Goal: Task Accomplishment & Management: Use online tool/utility

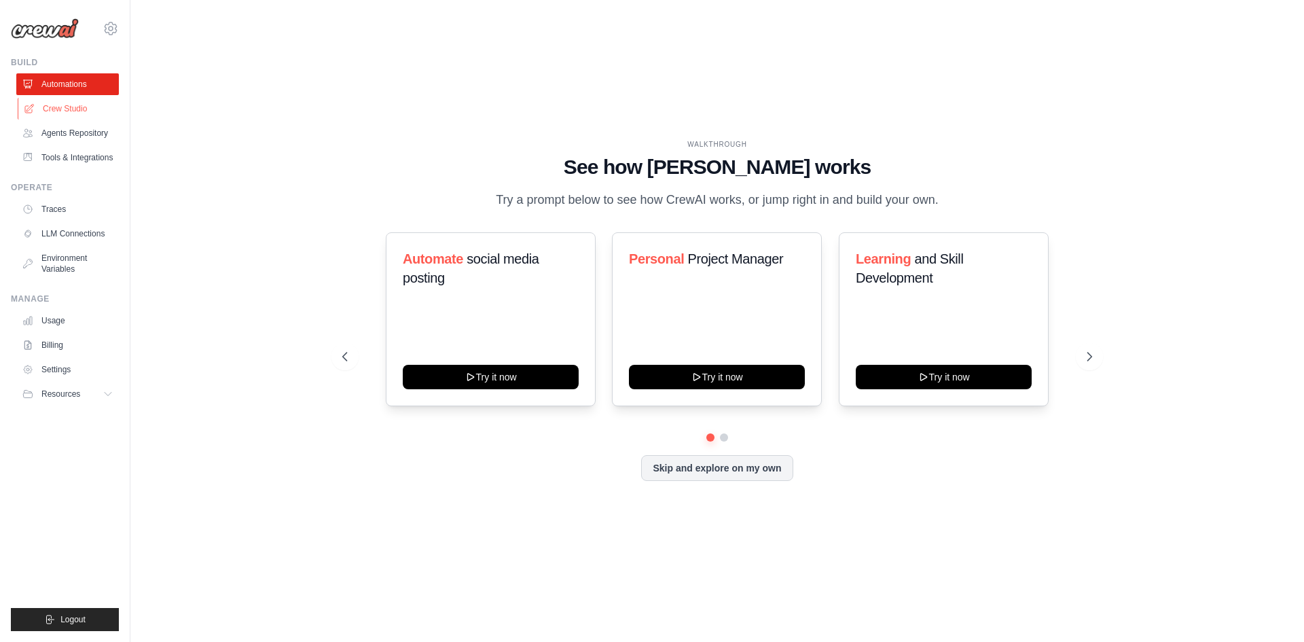
drag, startPoint x: 87, startPoint y: 112, endPoint x: 70, endPoint y: 117, distance: 17.6
click at [87, 112] on link "Crew Studio" at bounding box center [69, 109] width 103 height 22
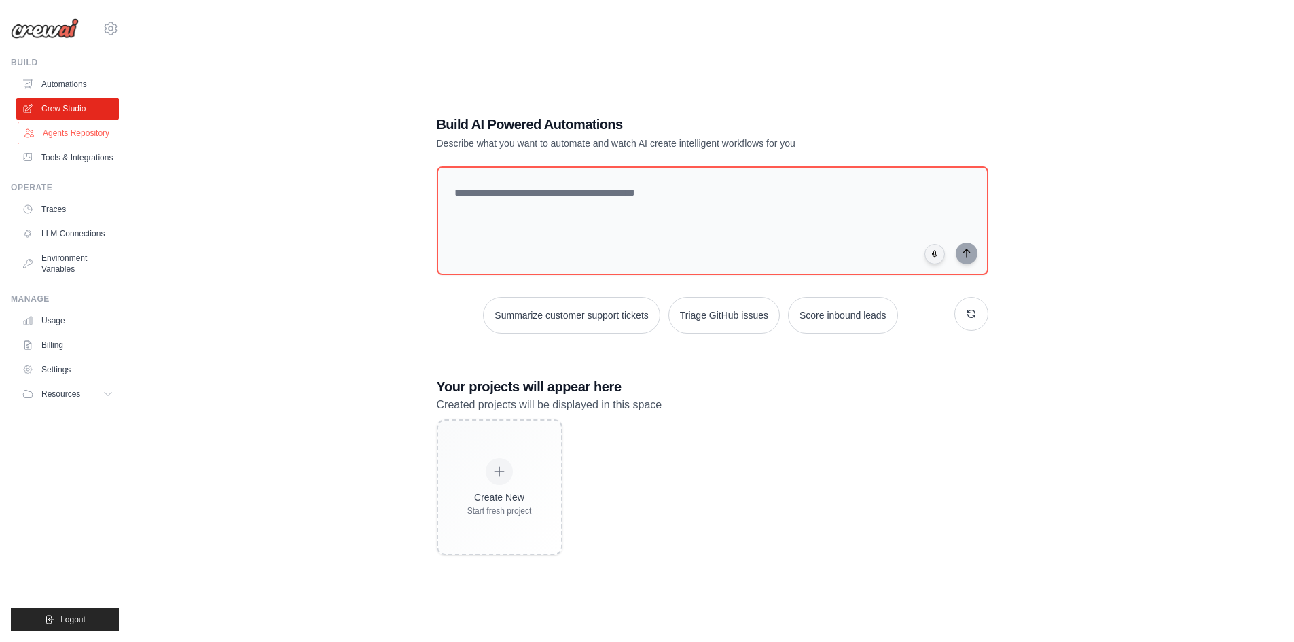
click at [64, 128] on link "Agents Repository" at bounding box center [69, 133] width 103 height 22
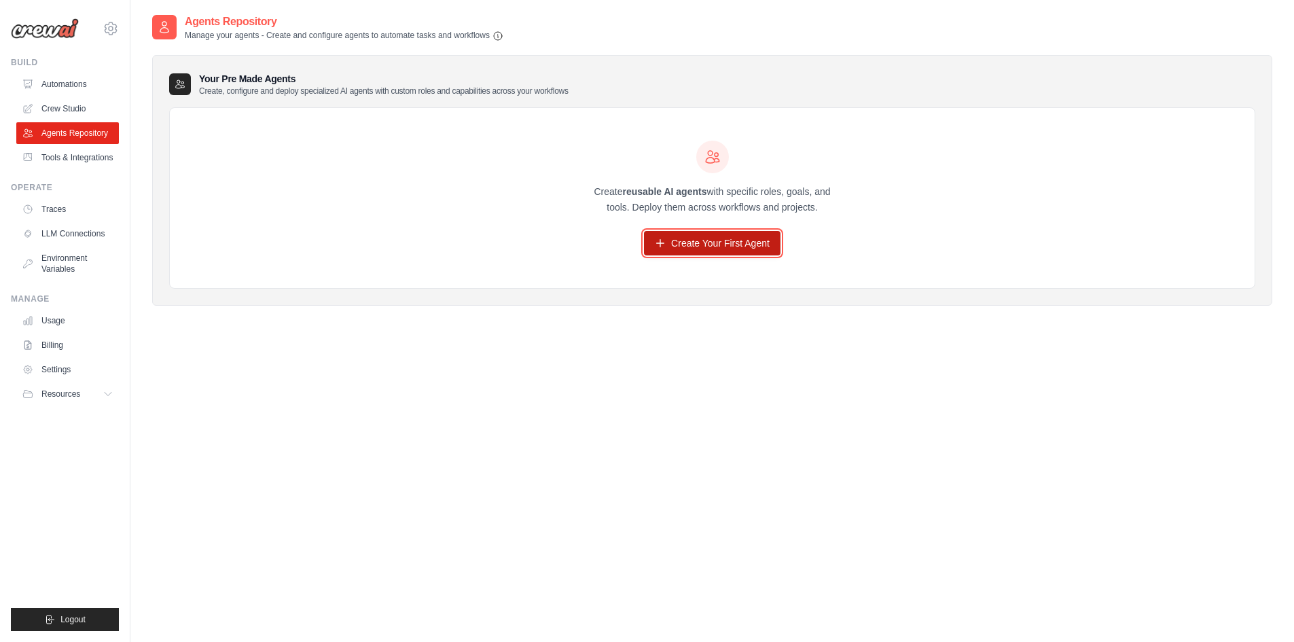
click at [719, 251] on link "Create Your First Agent" at bounding box center [712, 243] width 136 height 24
